Goal: Find specific page/section: Find specific page/section

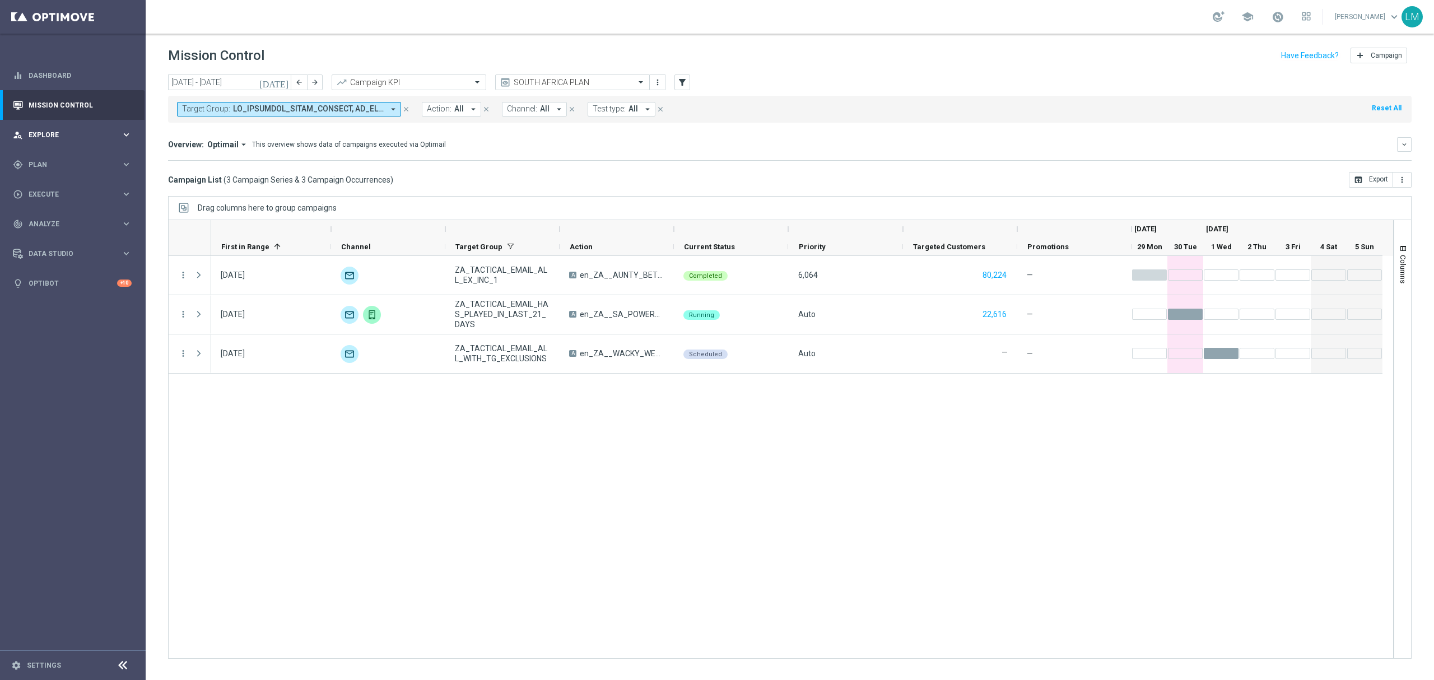
click at [47, 139] on div "person_search Explore" at bounding box center [67, 135] width 108 height 10
click at [84, 158] on link "Customer Explorer" at bounding box center [72, 157] width 87 height 9
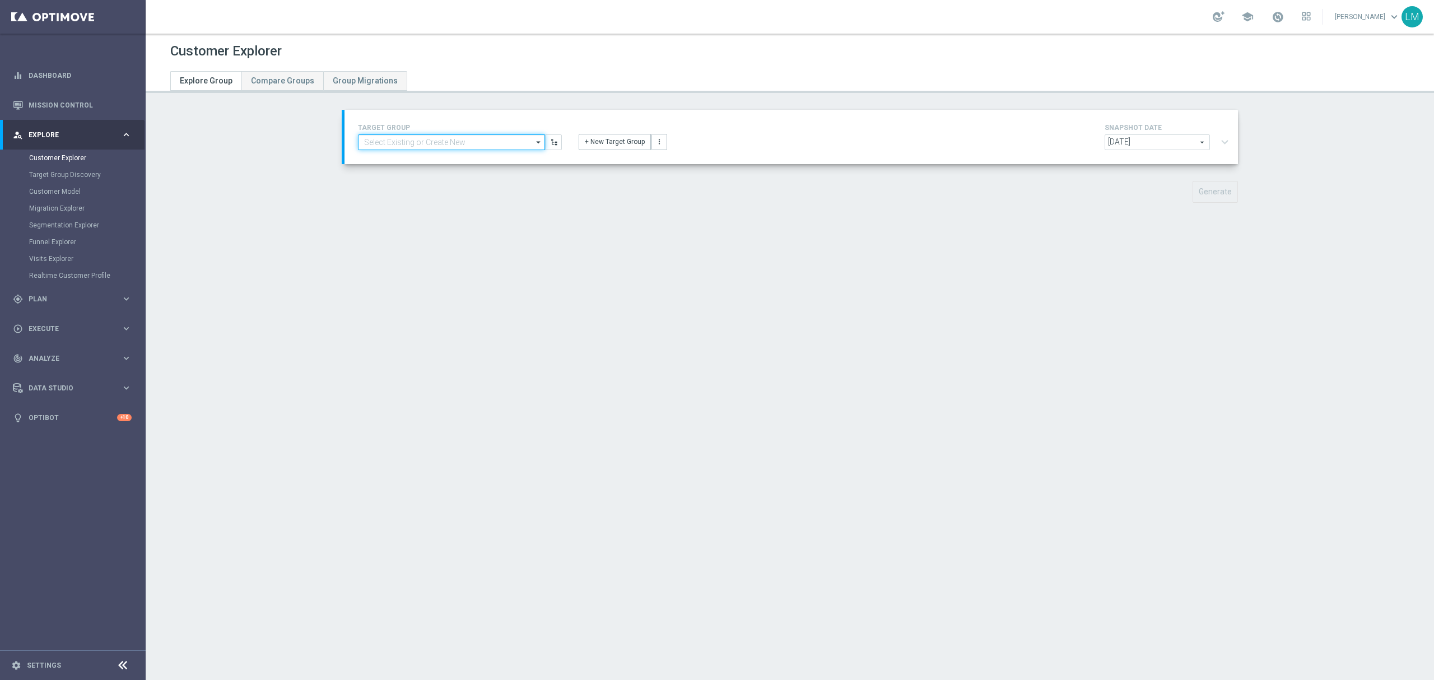
click at [484, 134] on input at bounding box center [451, 142] width 187 height 16
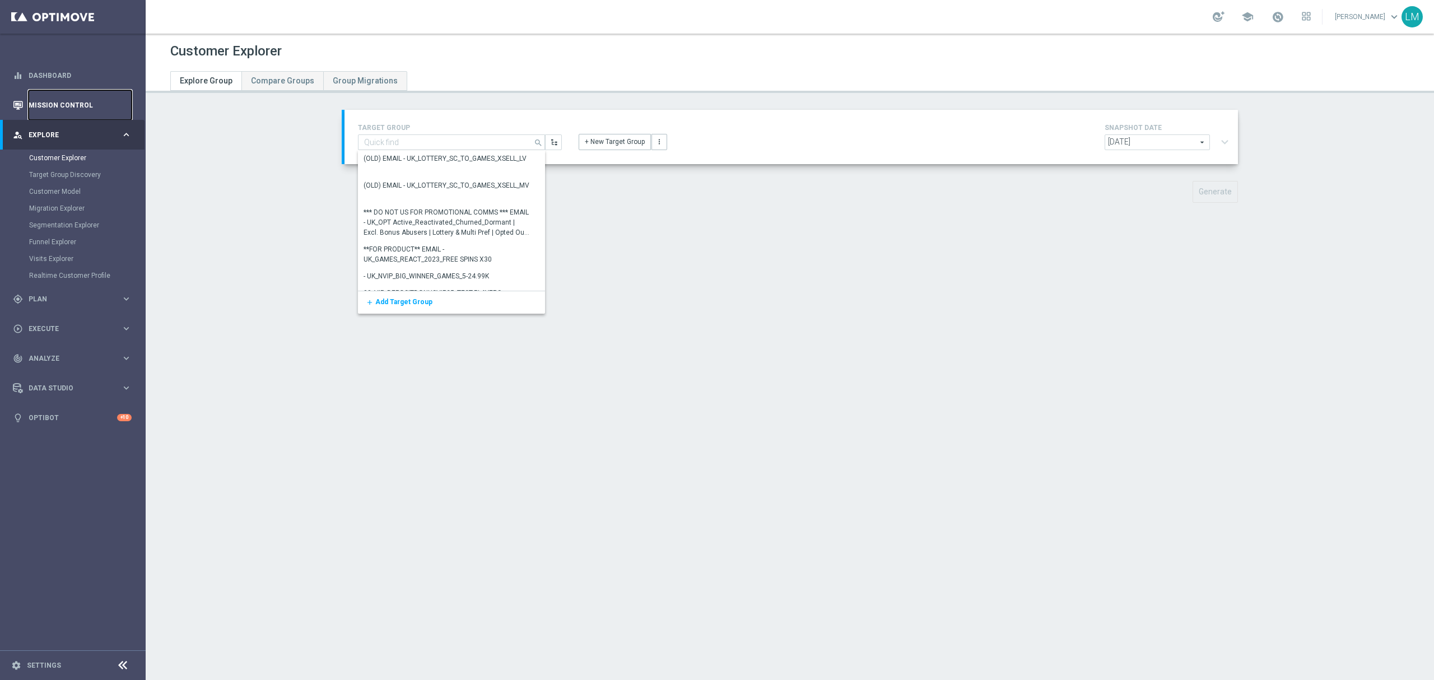
click at [86, 114] on link "Mission Control" at bounding box center [80, 105] width 103 height 30
